Goal: Navigation & Orientation: Find specific page/section

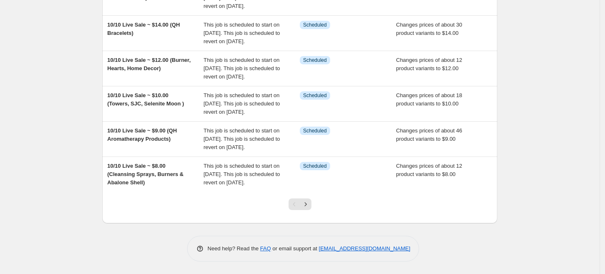
scroll to position [319, 0]
click at [309, 208] on icon "Next" at bounding box center [305, 204] width 8 height 8
click at [306, 205] on icon "Next" at bounding box center [305, 204] width 2 height 4
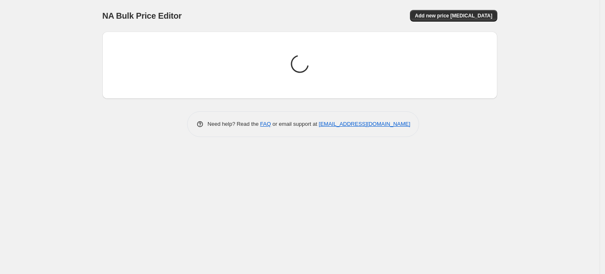
scroll to position [0, 0]
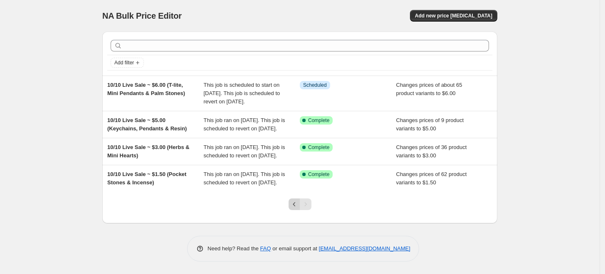
click at [296, 209] on icon "Previous" at bounding box center [294, 204] width 8 height 8
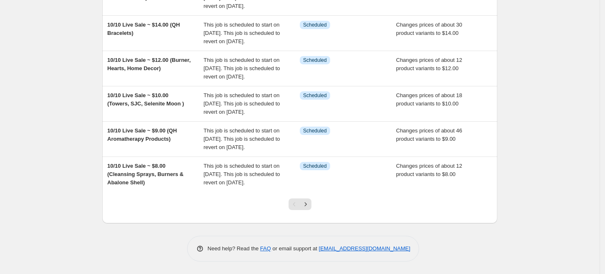
scroll to position [319, 0]
click at [305, 203] on icon "Next" at bounding box center [305, 204] width 8 height 8
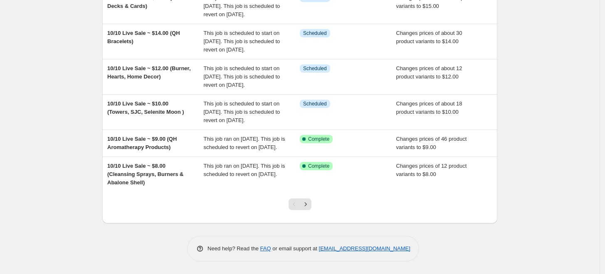
scroll to position [303, 0]
click at [309, 205] on icon "Next" at bounding box center [305, 204] width 8 height 8
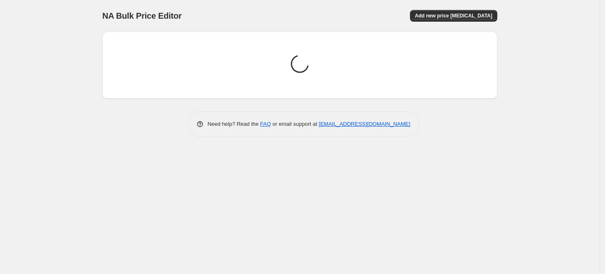
scroll to position [0, 0]
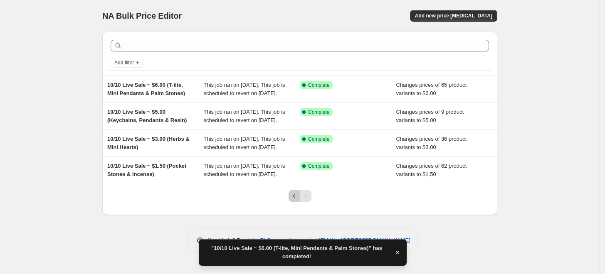
click at [294, 200] on icon "Previous" at bounding box center [294, 196] width 8 height 8
